Goal: Information Seeking & Learning: Find specific fact

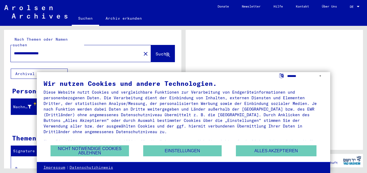
click at [287, 72] on select "**********" at bounding box center [305, 76] width 37 height 8
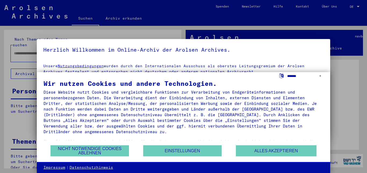
type input "**********"
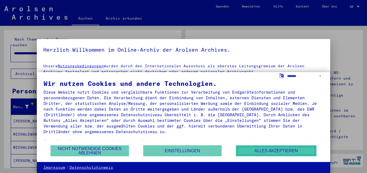
click at [276, 150] on button "Alles akzeptieren" at bounding box center [276, 150] width 81 height 11
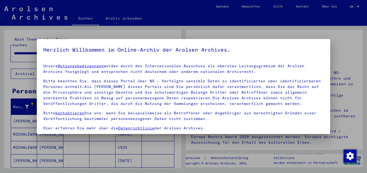
scroll to position [44, 0]
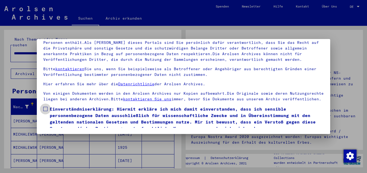
click at [45, 111] on span at bounding box center [45, 109] width 4 height 4
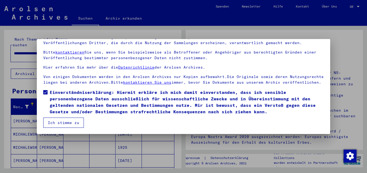
click at [54, 124] on button "Ich stimme zu" at bounding box center [63, 122] width 41 height 10
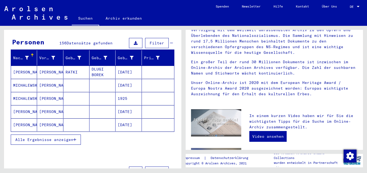
scroll to position [41, 0]
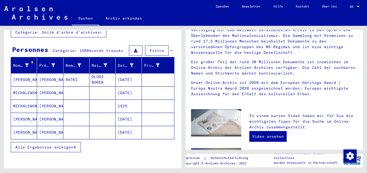
click at [72, 145] on span "Alle Ergebnisse anzeigen" at bounding box center [44, 147] width 58 height 5
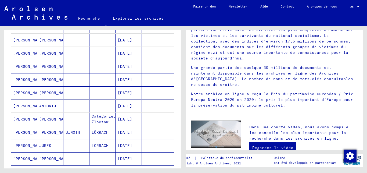
scroll to position [303, 0]
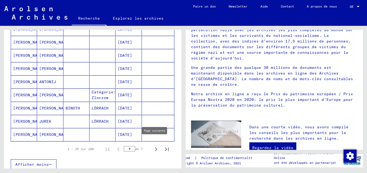
click at [152, 145] on icon "Page suivante" at bounding box center [156, 149] width 8 height 8
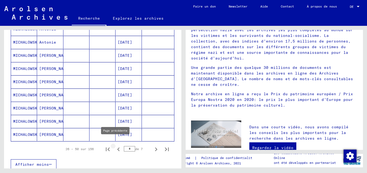
click at [115, 145] on icon "Page précédente" at bounding box center [119, 149] width 8 height 8
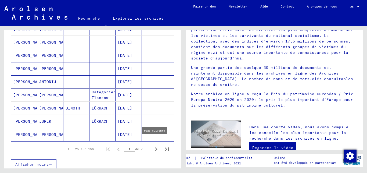
click at [155, 147] on icon "Page suivante" at bounding box center [156, 149] width 2 height 4
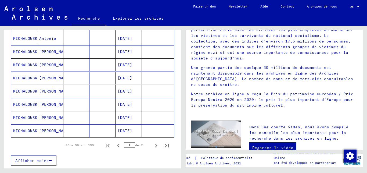
scroll to position [308, 0]
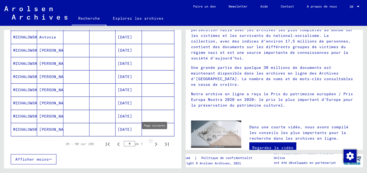
click at [152, 140] on icon "Page suivante" at bounding box center [156, 144] width 8 height 8
type input "*"
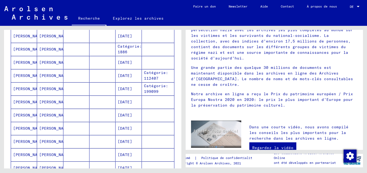
scroll to position [126, 0]
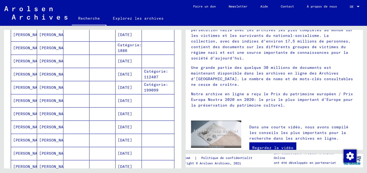
click at [33, 81] on mat-cell "[PERSON_NAME]" at bounding box center [24, 87] width 26 height 13
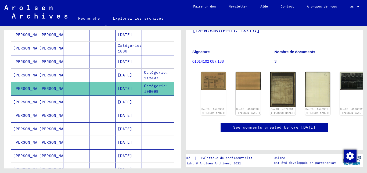
scroll to position [75, 0]
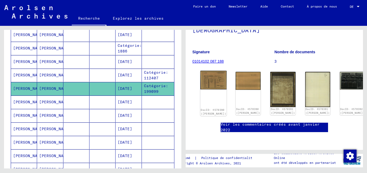
click at [209, 71] on img at bounding box center [213, 80] width 26 height 19
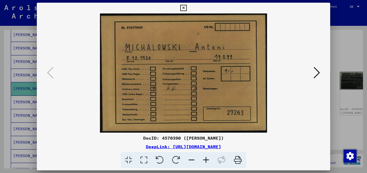
click at [187, 9] on icon at bounding box center [183, 8] width 6 height 6
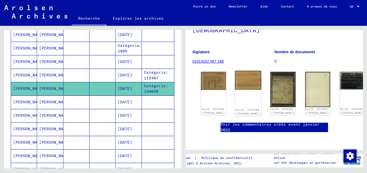
click at [240, 71] on img at bounding box center [248, 80] width 26 height 19
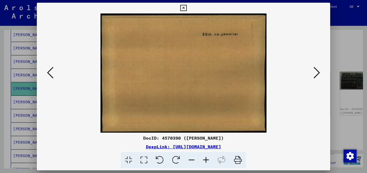
click at [318, 70] on icon at bounding box center [317, 72] width 6 height 13
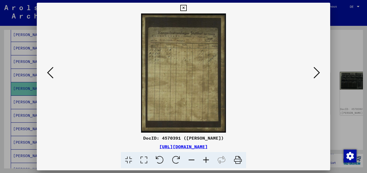
click at [318, 70] on icon at bounding box center [317, 72] width 6 height 13
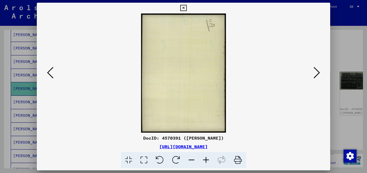
click at [318, 70] on icon at bounding box center [317, 72] width 6 height 13
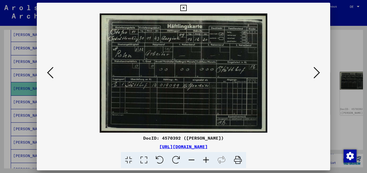
click at [318, 70] on icon at bounding box center [317, 72] width 6 height 13
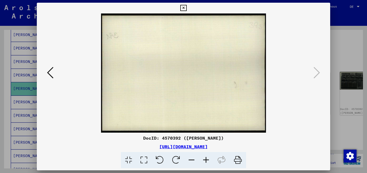
click at [187, 8] on icon at bounding box center [183, 8] width 6 height 6
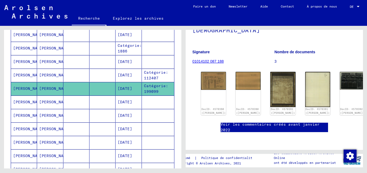
click at [45, 96] on mat-cell "[PERSON_NAME]" at bounding box center [50, 101] width 26 height 13
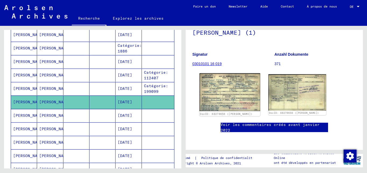
scroll to position [63, 0]
click at [232, 93] on img at bounding box center [230, 92] width 61 height 38
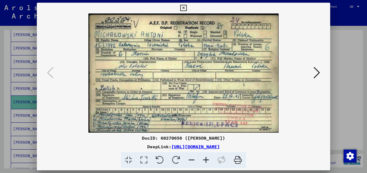
click at [237, 156] on icon at bounding box center [238, 160] width 16 height 16
click at [240, 159] on icon at bounding box center [238, 160] width 16 height 16
click at [238, 158] on icon at bounding box center [238, 160] width 16 height 16
click at [334, 52] on div at bounding box center [183, 86] width 367 height 173
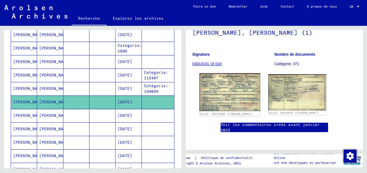
click at [233, 97] on img at bounding box center [230, 92] width 61 height 38
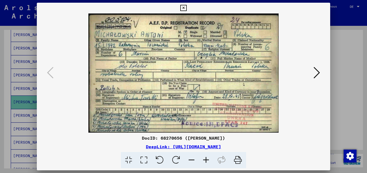
click at [235, 160] on icon at bounding box center [238, 160] width 16 height 16
